Goal: Transaction & Acquisition: Purchase product/service

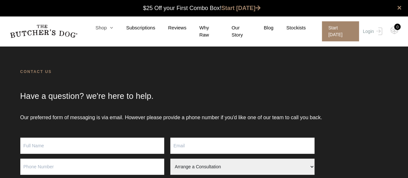
click at [113, 27] on icon at bounding box center [110, 27] width 6 height 5
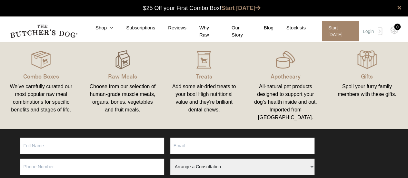
click at [121, 57] on img at bounding box center [122, 59] width 19 height 19
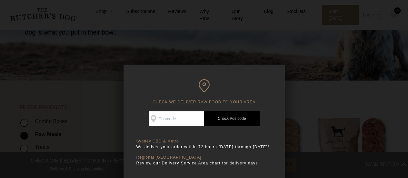
scroll to position [82, 0]
click at [171, 117] on input "Check Availability At" at bounding box center [176, 118] width 55 height 15
type input "2914"
click at [234, 119] on link "Check Postcode" at bounding box center [231, 118] width 55 height 15
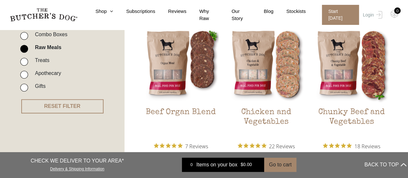
scroll to position [170, 0]
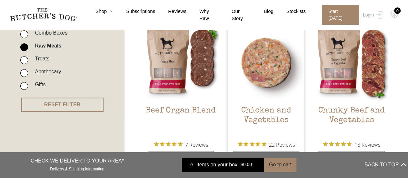
click at [269, 113] on h2 "Chicken and Vegetables" at bounding box center [266, 121] width 76 height 30
